Goal: Information Seeking & Learning: Learn about a topic

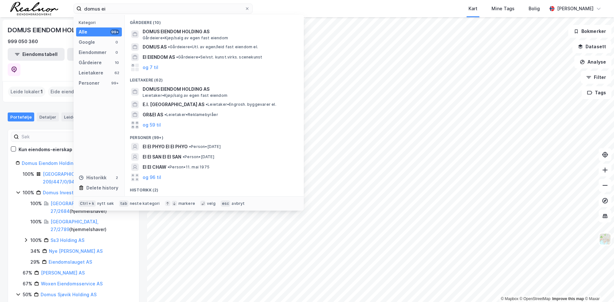
drag, startPoint x: 132, startPoint y: 11, endPoint x: 22, endPoint y: 10, distance: 110.1
click at [22, 10] on div "domus ei Kategori Alle 99+ Google 0 Eiendommer 0 Gårdeiere 10 Leietakere 62 Per…" at bounding box center [307, 8] width 614 height 17
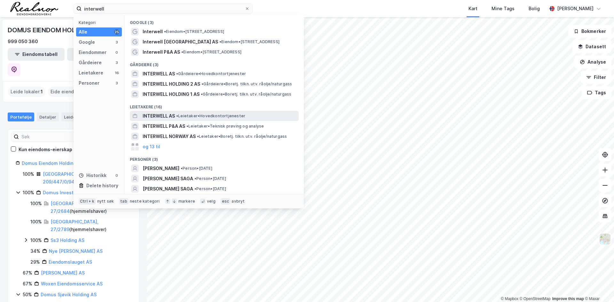
click at [171, 117] on span "INTERWELL AS" at bounding box center [159, 116] width 32 height 8
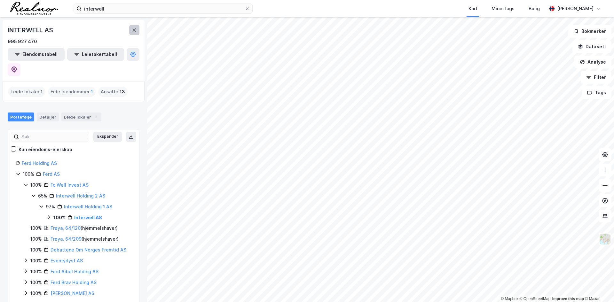
click at [134, 29] on icon at bounding box center [134, 30] width 5 height 5
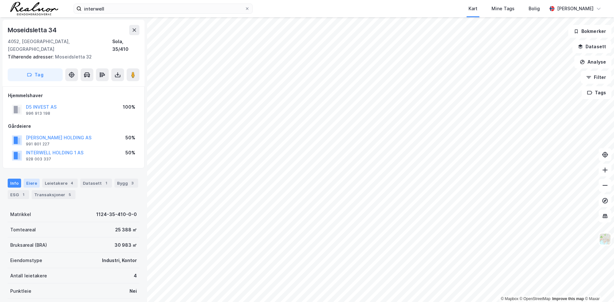
click at [30, 179] on div "Eiere" at bounding box center [32, 183] width 16 height 9
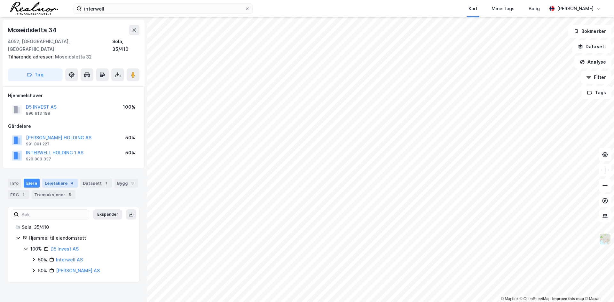
click at [49, 179] on div "Leietakere 4" at bounding box center [60, 183] width 36 height 9
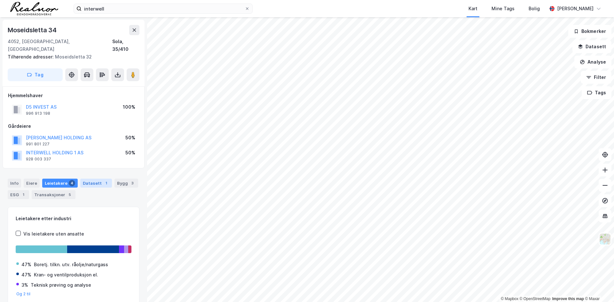
click at [94, 179] on div "Datasett 1" at bounding box center [96, 183] width 32 height 9
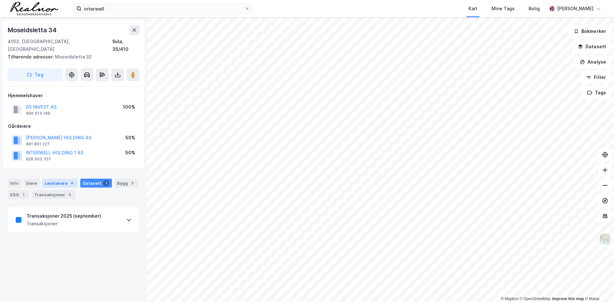
click at [57, 179] on div "Leietakere 4" at bounding box center [60, 183] width 36 height 9
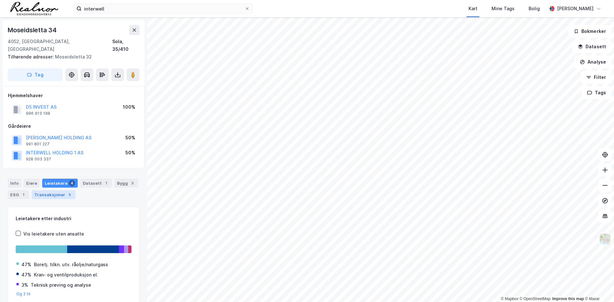
click at [54, 190] on div "Transaksjoner 5" at bounding box center [54, 194] width 44 height 9
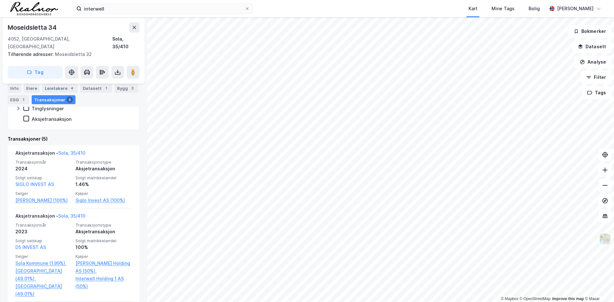
scroll to position [177, 0]
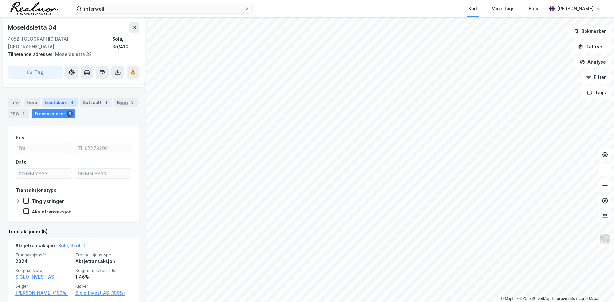
click at [69, 99] on div "4" at bounding box center [72, 102] width 6 height 6
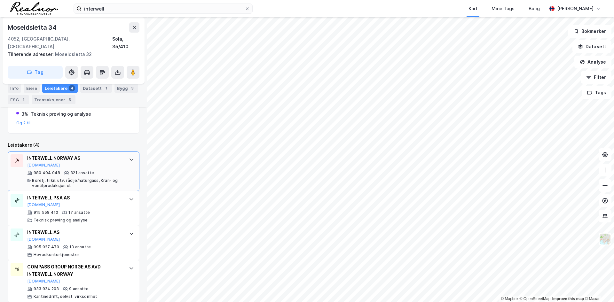
scroll to position [172, 0]
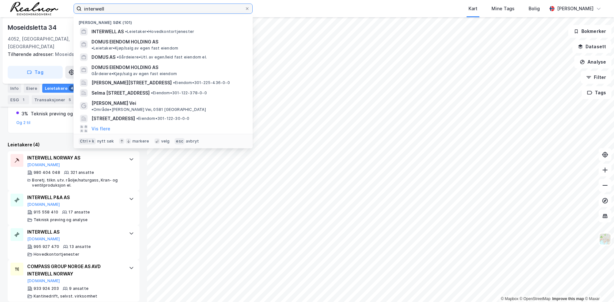
drag, startPoint x: 115, startPoint y: 9, endPoint x: 14, endPoint y: 9, distance: 100.5
click at [14, 9] on div "interwell Nylige søk (101) INTERWELL AS • Leietaker • Hovedkontortjenester DOMU…" at bounding box center [307, 8] width 614 height 17
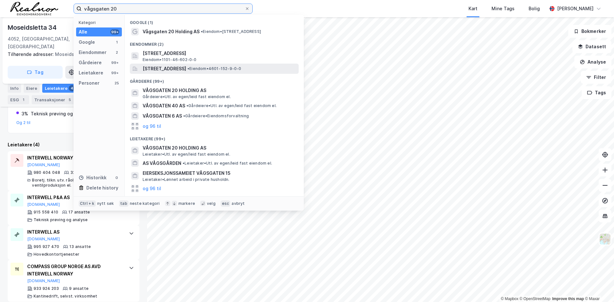
type input "vågsgaten 20"
click at [186, 70] on span "[STREET_ADDRESS]" at bounding box center [165, 69] width 44 height 8
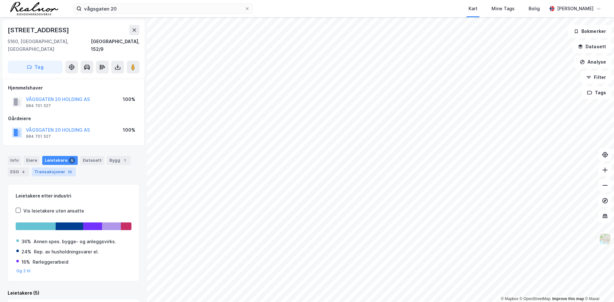
click at [55, 168] on div "Transaksjoner 10" at bounding box center [54, 172] width 44 height 9
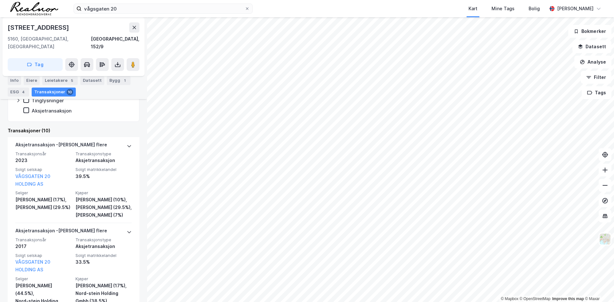
scroll to position [192, 0]
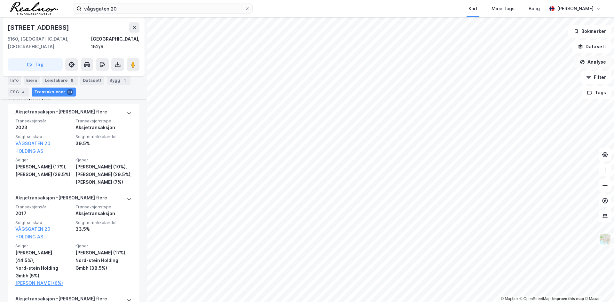
click at [597, 61] on button "Analyse" at bounding box center [593, 62] width 37 height 13
click at [588, 42] on button "Datasett" at bounding box center [592, 46] width 39 height 13
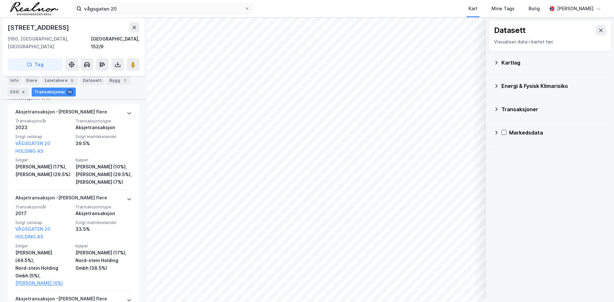
click at [510, 105] on div "Transaksjoner" at bounding box center [550, 109] width 113 height 15
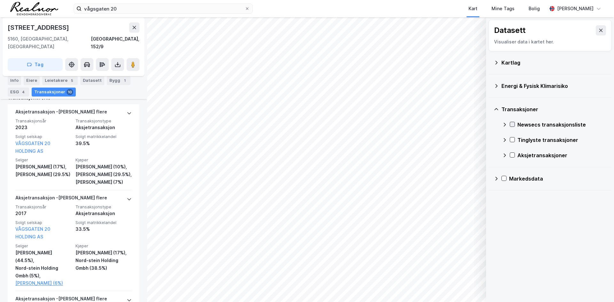
click at [513, 125] on icon at bounding box center [513, 125] width 4 height 2
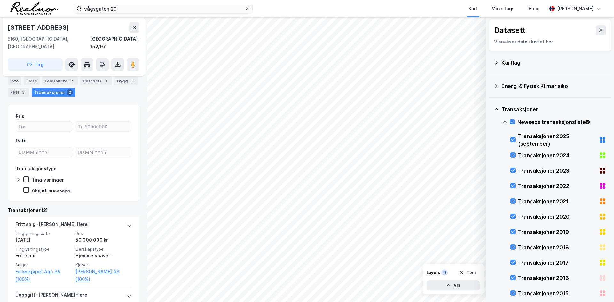
scroll to position [179, 0]
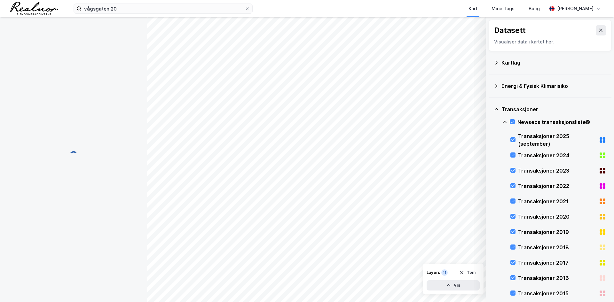
scroll to position [38, 0]
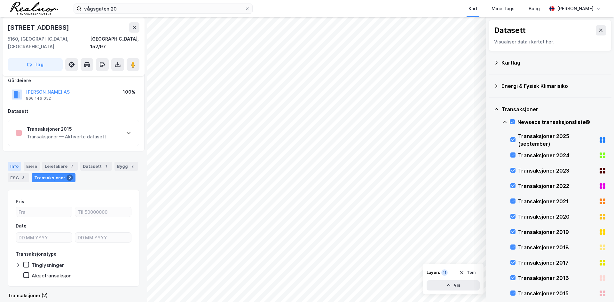
click at [18, 162] on div "Info" at bounding box center [14, 166] width 13 height 9
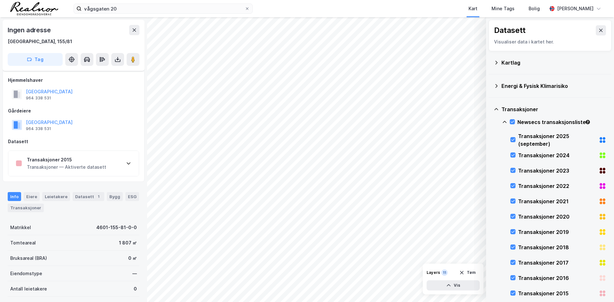
scroll to position [38, 0]
